Goal: Task Accomplishment & Management: Use online tool/utility

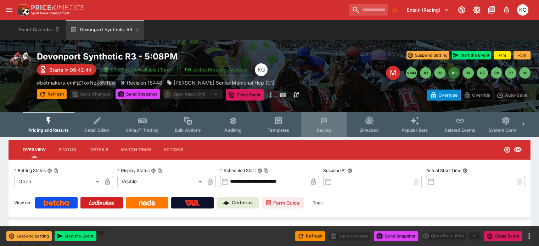
click at [331, 131] on span "Racing" at bounding box center [323, 130] width 15 height 5
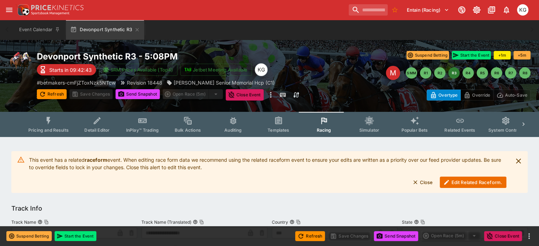
click at [461, 185] on button "Edit Related Raceform." at bounding box center [473, 182] width 67 height 11
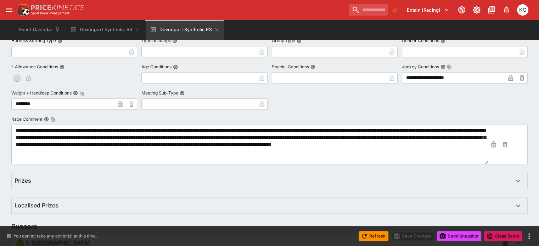
scroll to position [467, 0]
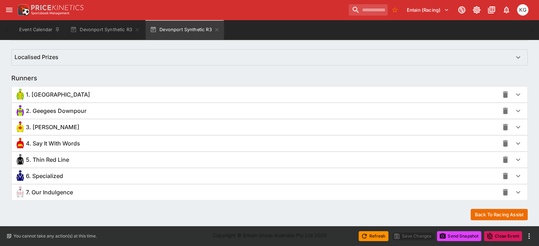
click at [514, 144] on icon "button" at bounding box center [518, 143] width 9 height 9
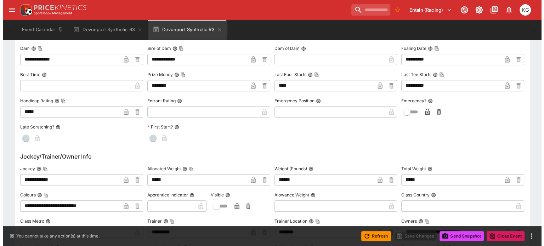
scroll to position [715, 0]
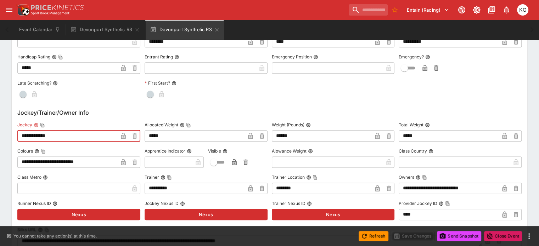
drag, startPoint x: 67, startPoint y: 135, endPoint x: 21, endPoint y: 136, distance: 45.7
click at [21, 136] on div "**********" at bounding box center [269, 231] width 515 height 656
type input "**********"
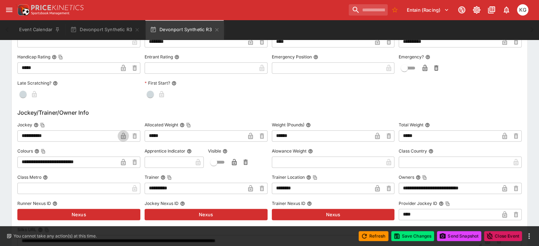
click at [125, 136] on icon "button" at bounding box center [123, 136] width 5 height 6
click at [415, 238] on button "Save Changes" at bounding box center [412, 236] width 43 height 10
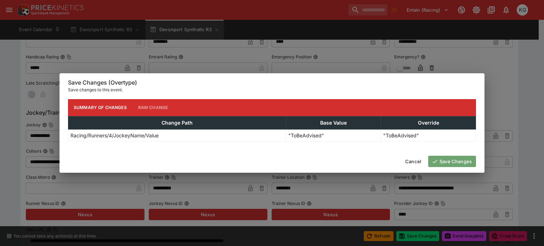
click at [453, 163] on button "Save Changes" at bounding box center [452, 161] width 48 height 11
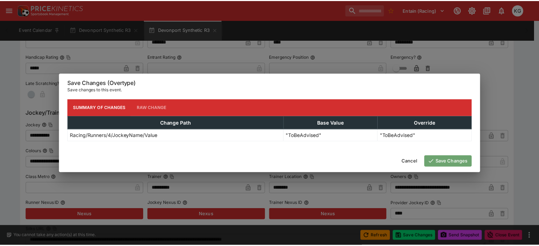
scroll to position [0, 0]
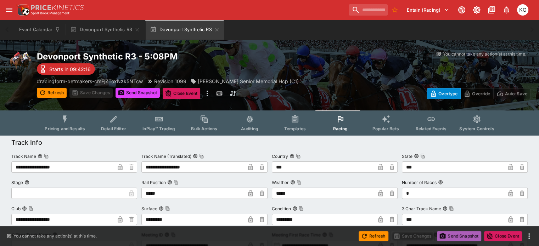
click at [456, 232] on button "Send Snapshot" at bounding box center [459, 236] width 44 height 10
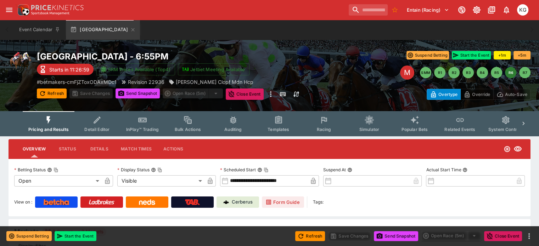
click at [330, 128] on span "Racing" at bounding box center [323, 129] width 15 height 5
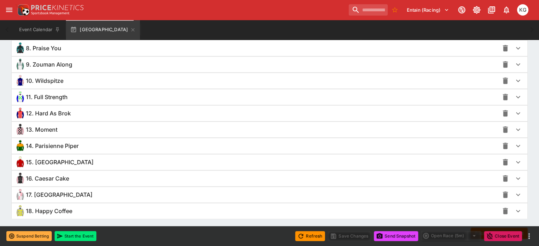
scroll to position [673, 0]
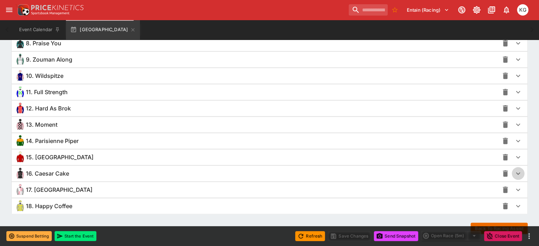
click at [514, 172] on icon "button" at bounding box center [518, 173] width 9 height 9
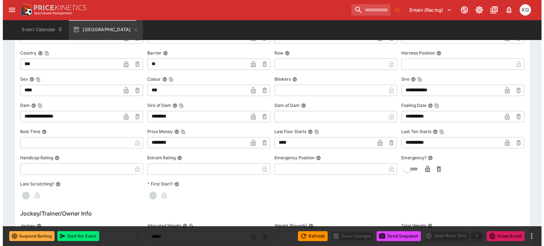
scroll to position [957, 0]
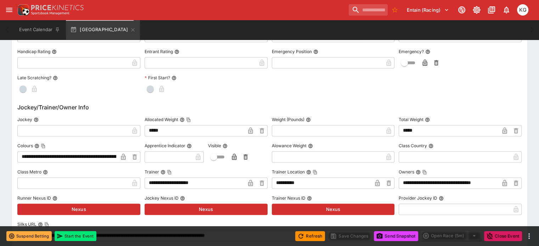
click at [76, 128] on input "text" at bounding box center [73, 130] width 112 height 11
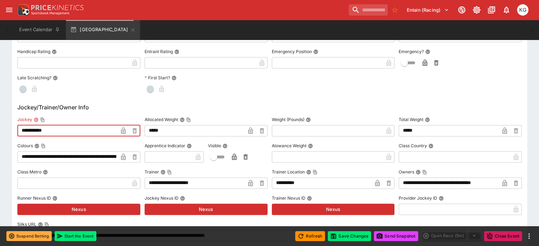
type input "**********"
click at [125, 130] on icon "button" at bounding box center [124, 131] width 4 height 3
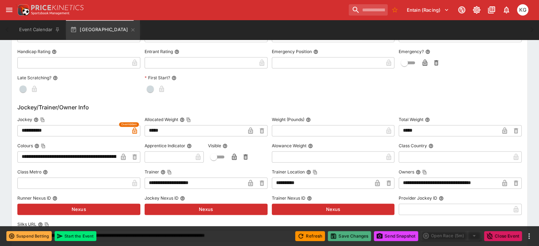
click at [350, 236] on button "Save Changes" at bounding box center [349, 236] width 43 height 10
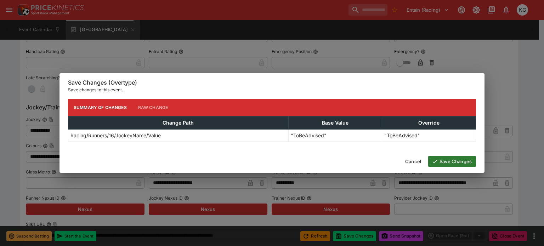
click at [448, 161] on button "Save Changes" at bounding box center [452, 161] width 48 height 11
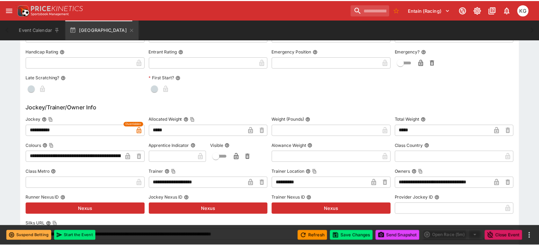
scroll to position [0, 0]
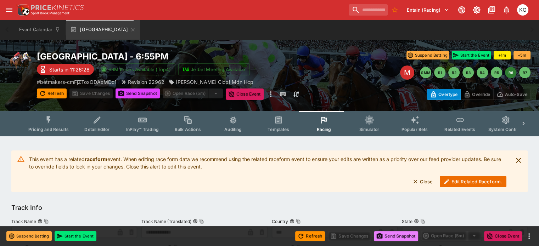
click at [395, 235] on button "Send Snapshot" at bounding box center [396, 236] width 44 height 10
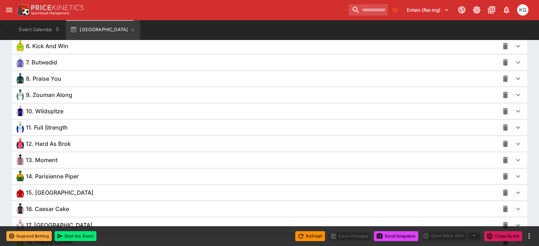
scroll to position [685, 0]
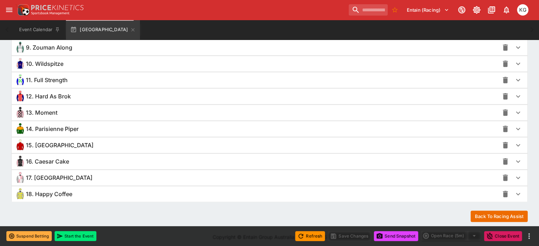
click at [514, 190] on icon "button" at bounding box center [518, 194] width 9 height 9
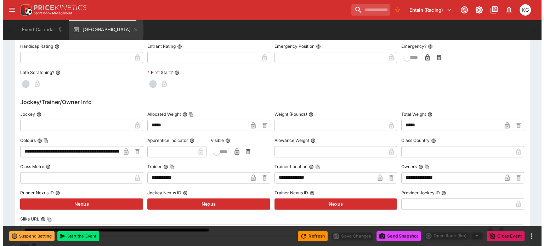
scroll to position [1004, 0]
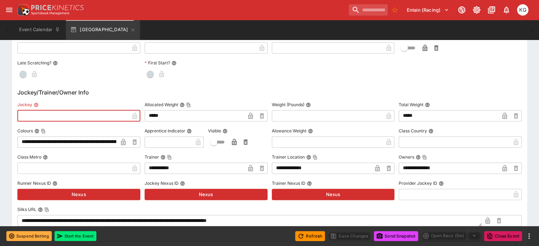
click at [45, 112] on input "text" at bounding box center [73, 115] width 112 height 11
type input "**********"
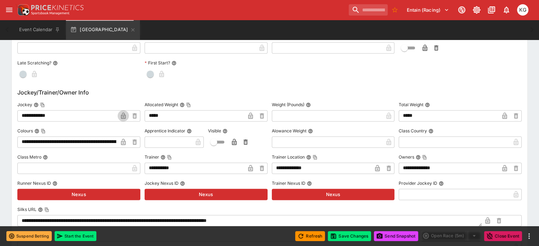
click at [125, 115] on icon "button" at bounding box center [124, 116] width 4 height 3
click at [352, 235] on button "Save Changes" at bounding box center [349, 236] width 43 height 10
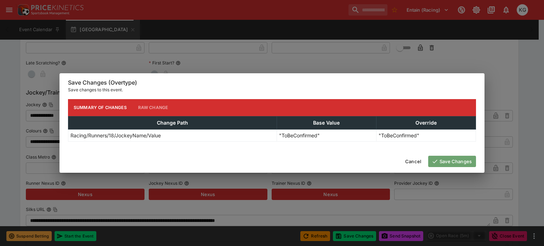
click at [455, 162] on button "Save Changes" at bounding box center [452, 161] width 48 height 11
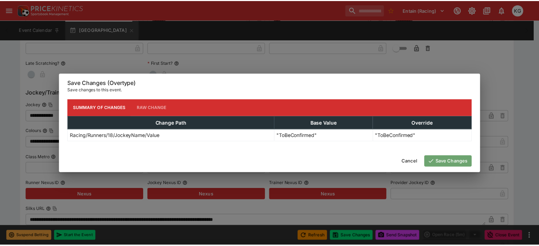
scroll to position [0, 0]
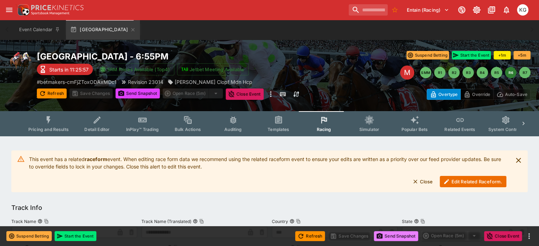
click at [397, 236] on button "Send Snapshot" at bounding box center [396, 236] width 44 height 10
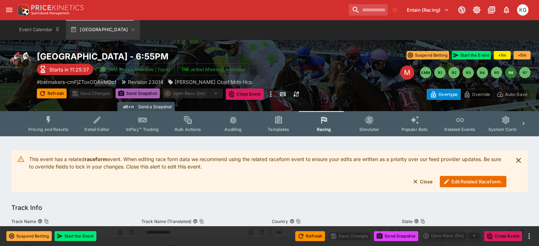
click at [147, 92] on button "Send Snapshot" at bounding box center [137, 94] width 44 height 10
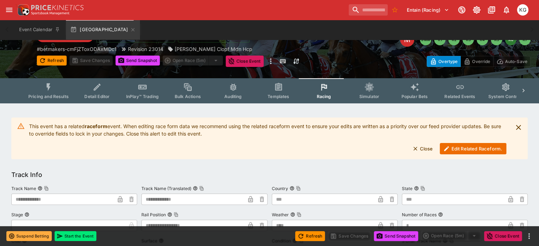
scroll to position [35, 0]
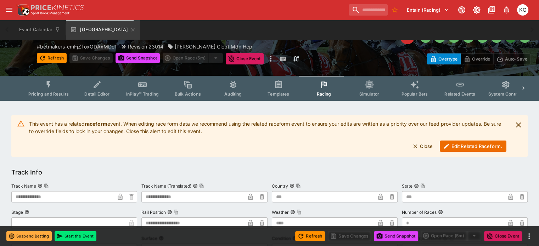
click at [467, 150] on button "Edit Related Raceform." at bounding box center [473, 146] width 67 height 11
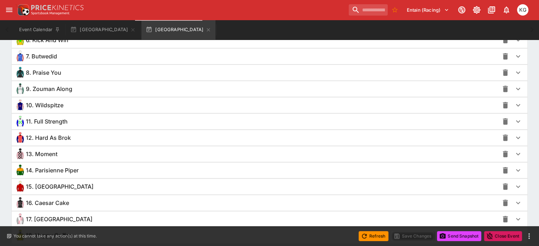
scroll to position [638, 0]
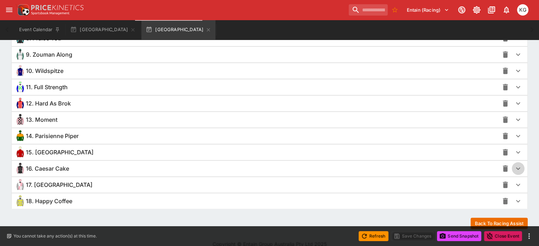
click at [514, 166] on icon "button" at bounding box center [518, 168] width 9 height 9
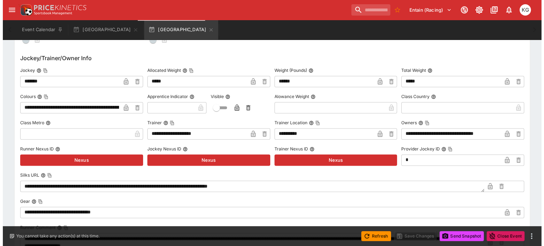
scroll to position [957, 0]
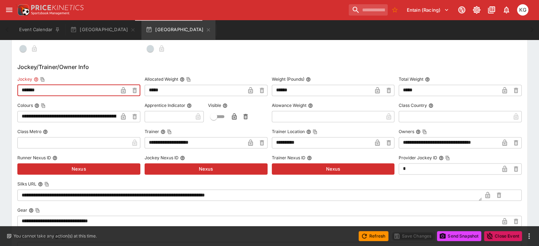
drag, startPoint x: 55, startPoint y: 90, endPoint x: 18, endPoint y: 89, distance: 36.9
type input "**********"
click at [125, 90] on icon "button" at bounding box center [123, 90] width 5 height 6
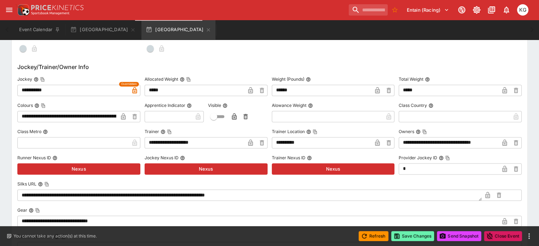
click at [412, 234] on button "Save Changes" at bounding box center [412, 236] width 43 height 10
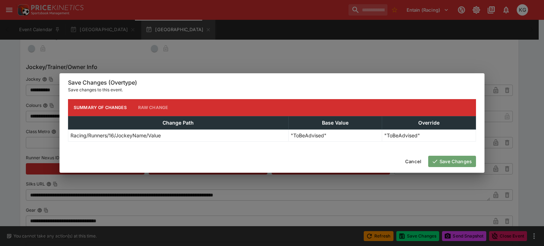
click at [455, 156] on button "Save Changes" at bounding box center [452, 161] width 48 height 11
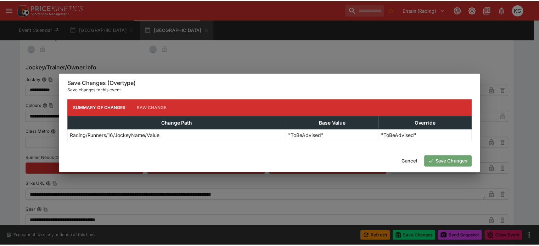
scroll to position [0, 0]
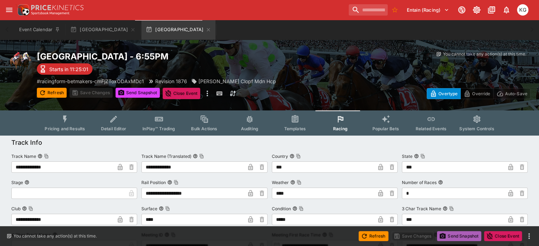
click at [458, 235] on button "Send Snapshot" at bounding box center [459, 236] width 44 height 10
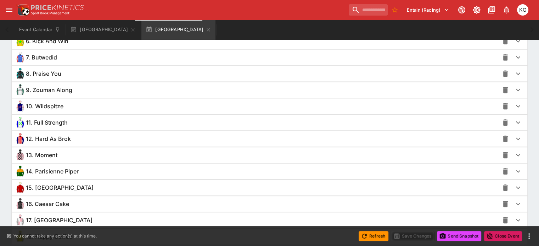
scroll to position [645, 0]
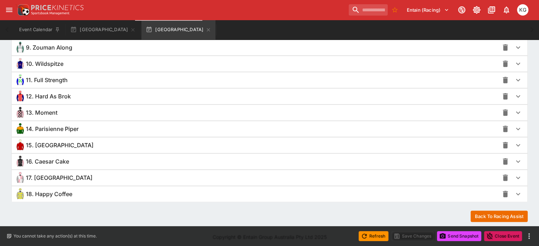
click at [514, 190] on icon "button" at bounding box center [518, 194] width 9 height 9
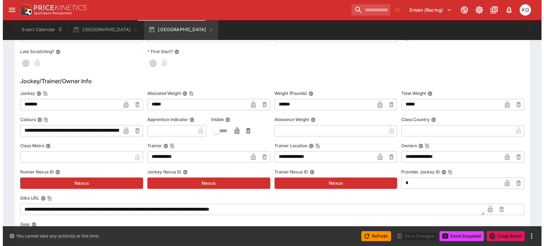
scroll to position [999, 0]
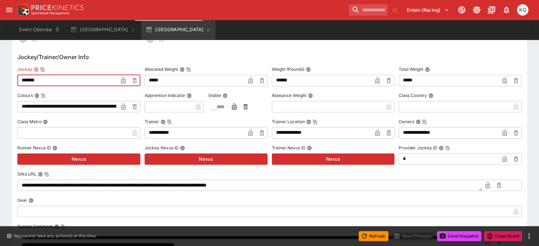
drag, startPoint x: 65, startPoint y: 80, endPoint x: 6, endPoint y: 79, distance: 58.5
type input "**********"
click at [125, 80] on icon "button" at bounding box center [124, 81] width 4 height 3
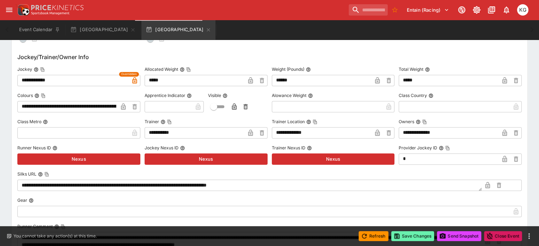
click at [420, 237] on button "Save Changes" at bounding box center [412, 236] width 43 height 10
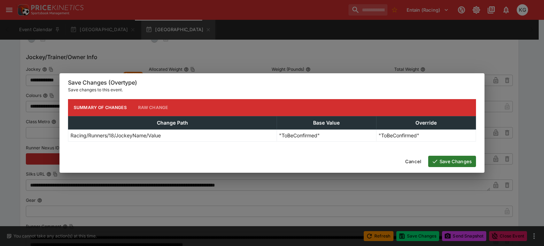
click at [458, 159] on button "Save Changes" at bounding box center [452, 161] width 48 height 11
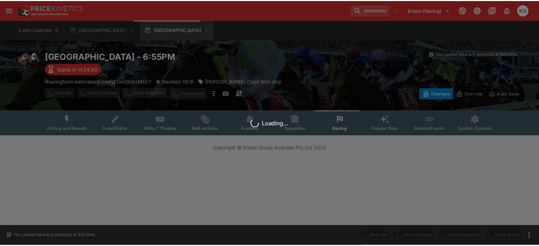
scroll to position [0, 0]
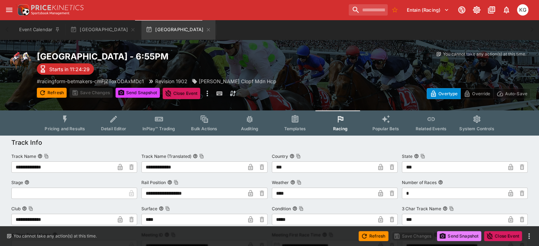
click at [457, 237] on button "Send Snapshot" at bounding box center [459, 236] width 44 height 10
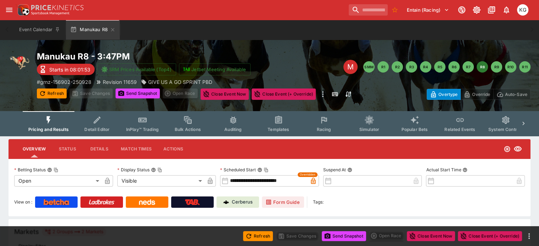
click at [328, 129] on span "Racing" at bounding box center [323, 129] width 15 height 5
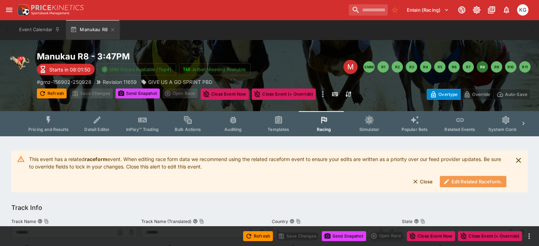
click at [459, 183] on button "Edit Related Raceform." at bounding box center [473, 181] width 67 height 11
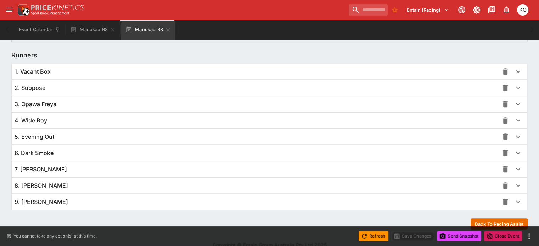
scroll to position [501, 0]
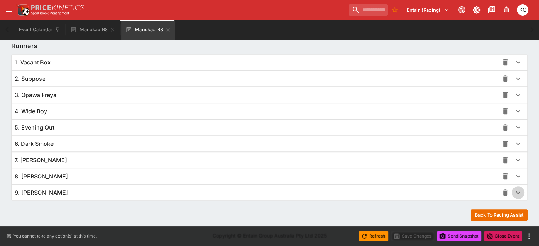
click at [514, 190] on icon "button" at bounding box center [518, 192] width 9 height 9
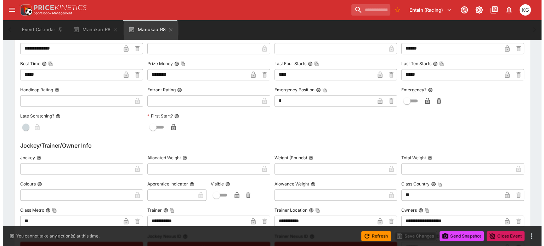
scroll to position [784, 0]
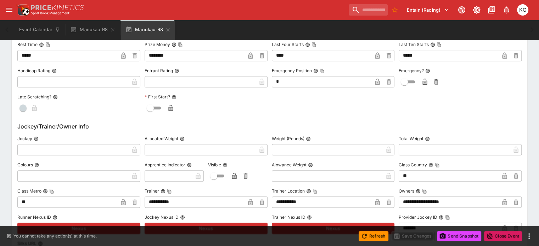
click at [423, 81] on icon "button" at bounding box center [425, 82] width 5 height 6
click at [413, 237] on button "Save Changes" at bounding box center [412, 236] width 43 height 10
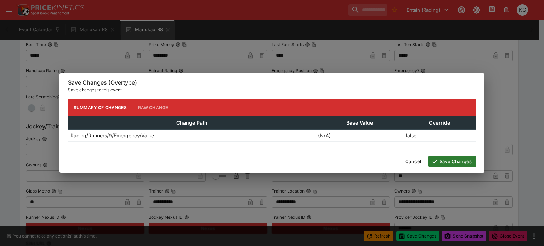
click at [461, 161] on button "Save Changes" at bounding box center [452, 161] width 48 height 11
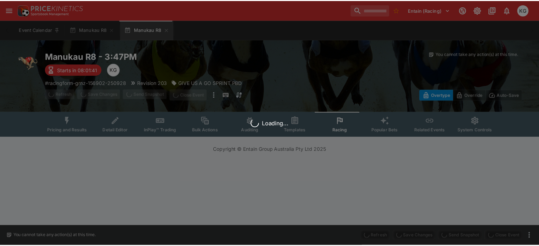
scroll to position [0, 0]
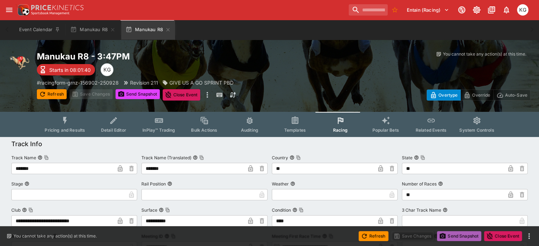
click at [464, 233] on button "Send Snapshot" at bounding box center [459, 236] width 44 height 10
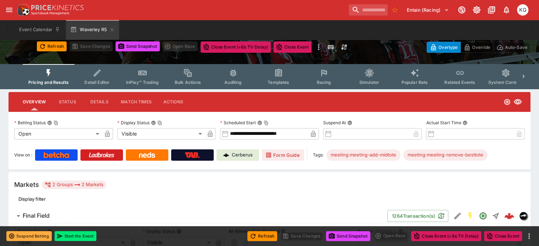
scroll to position [35, 0]
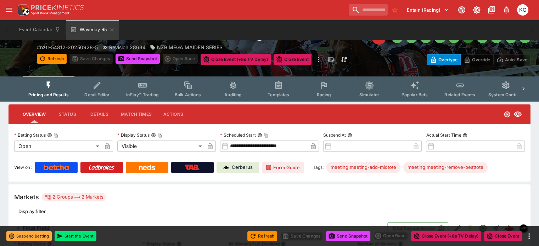
click at [332, 91] on button "Racing" at bounding box center [323, 89] width 45 height 25
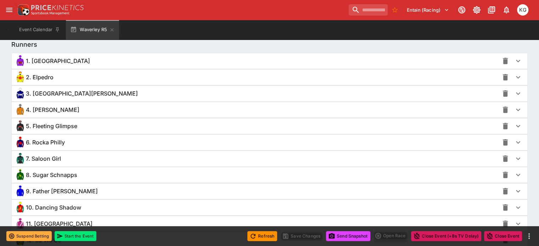
scroll to position [638, 0]
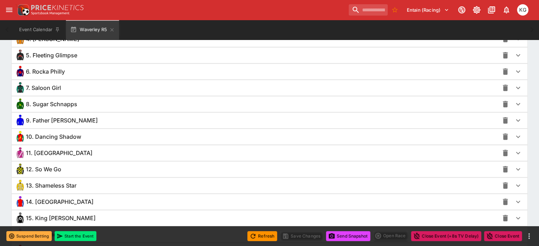
click at [514, 184] on icon "button" at bounding box center [518, 185] width 9 height 9
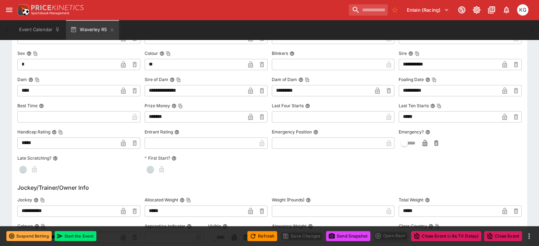
scroll to position [850, 0]
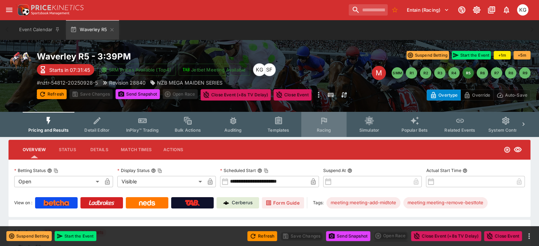
click at [328, 125] on button "Racing" at bounding box center [323, 124] width 45 height 25
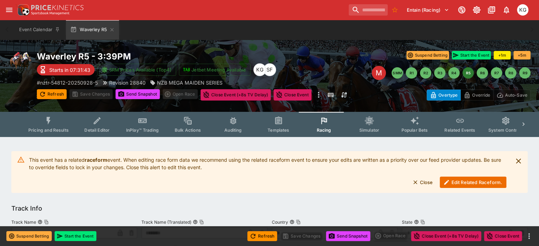
click at [470, 182] on button "Edit Related Raceform." at bounding box center [473, 182] width 67 height 11
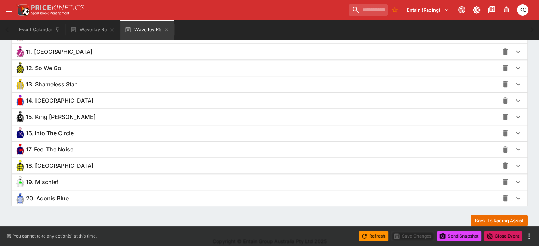
scroll to position [675, 0]
click at [514, 179] on icon "button" at bounding box center [518, 182] width 9 height 9
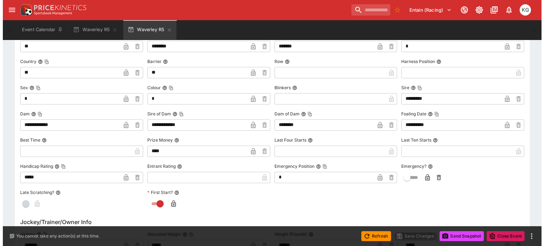
scroll to position [958, 0]
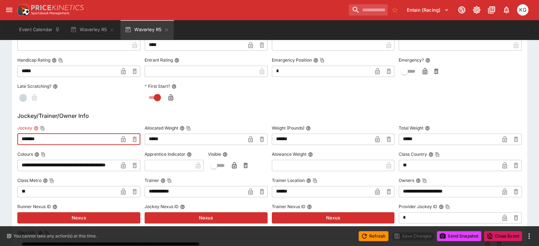
drag, startPoint x: 60, startPoint y: 136, endPoint x: 8, endPoint y: 145, distance: 53.1
type input "**********"
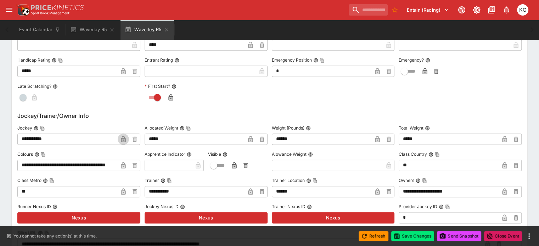
click at [125, 139] on icon "button" at bounding box center [124, 140] width 4 height 3
click at [422, 236] on button "Save Changes" at bounding box center [412, 236] width 43 height 10
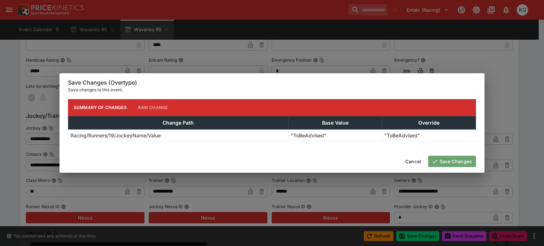
click at [452, 159] on button "Save Changes" at bounding box center [452, 161] width 48 height 11
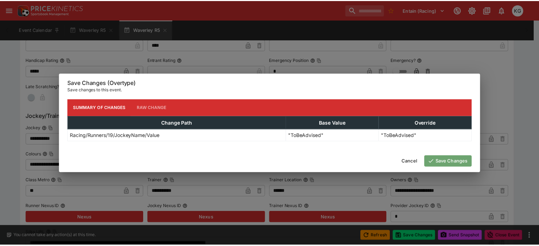
scroll to position [0, 0]
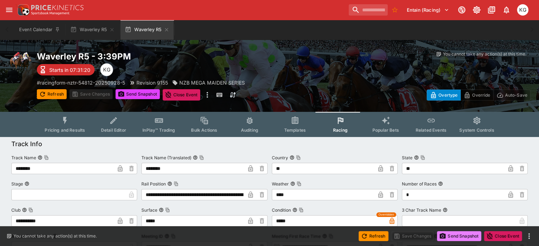
click at [456, 238] on button "Send Snapshot" at bounding box center [459, 236] width 44 height 10
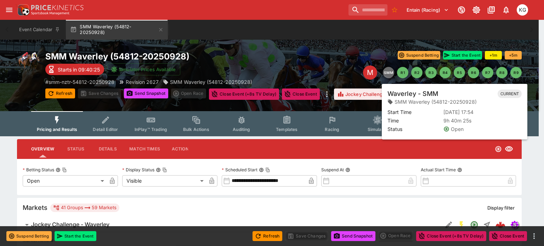
click at [390, 75] on button "SMM" at bounding box center [388, 72] width 11 height 11
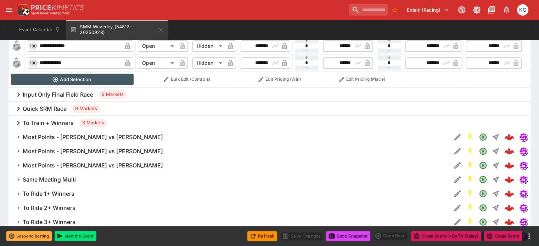
scroll to position [603, 0]
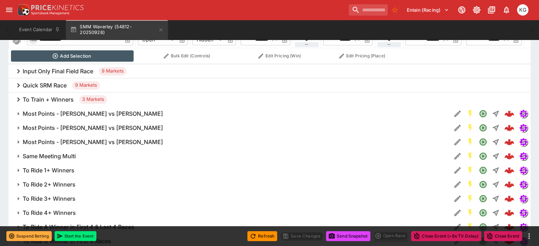
click at [54, 167] on h6 "To Ride 1+ Winners" at bounding box center [49, 170] width 52 height 7
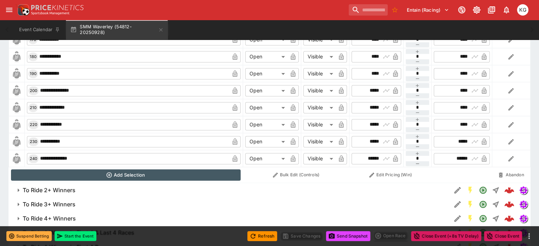
scroll to position [1134, 0]
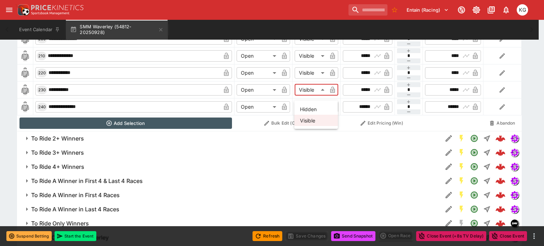
click at [308, 109] on li "Hidden" at bounding box center [316, 108] width 44 height 11
type input "******"
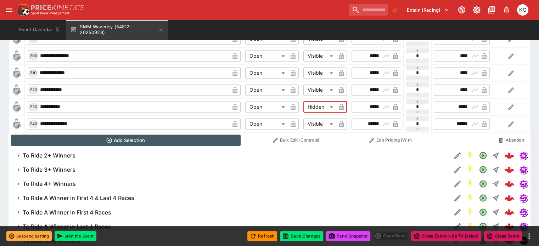
click at [338, 103] on icon "button" at bounding box center [341, 106] width 7 height 7
click at [298, 238] on button "Save Changes" at bounding box center [301, 236] width 43 height 10
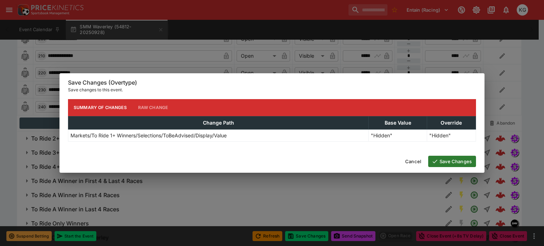
click at [456, 164] on button "Save Changes" at bounding box center [452, 161] width 48 height 11
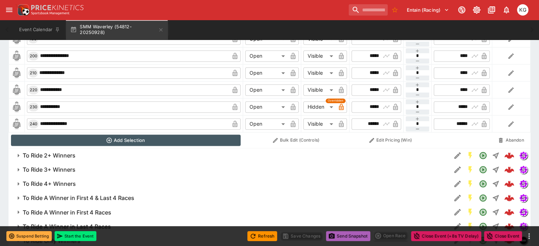
click at [349, 236] on button "Send Snapshot" at bounding box center [348, 236] width 44 height 10
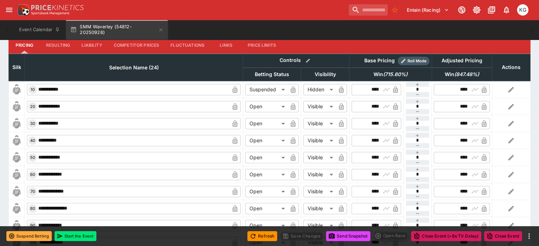
scroll to position [783, 0]
